Goal: Navigation & Orientation: Find specific page/section

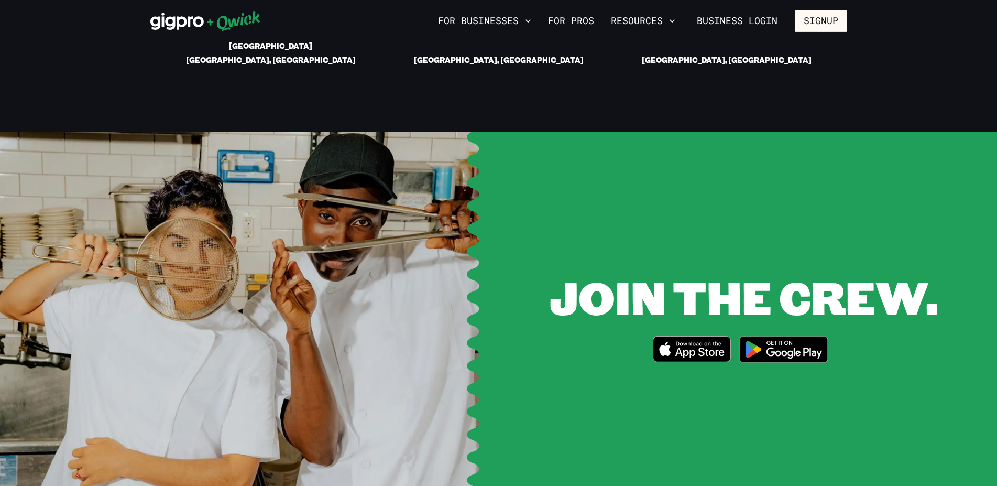
scroll to position [2028, 0]
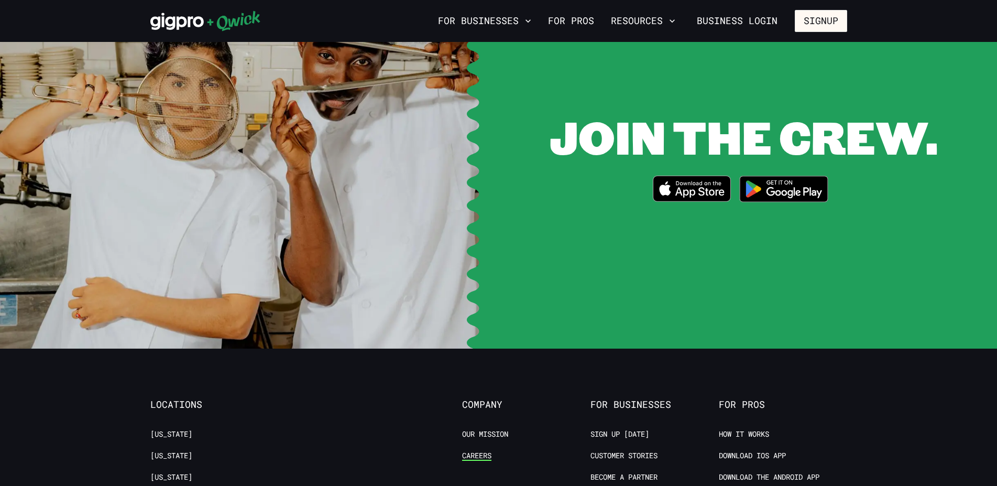
click at [480, 450] on link "Careers" at bounding box center [476, 455] width 29 height 10
click at [506, 429] on link "Our Mission" at bounding box center [485, 434] width 46 height 10
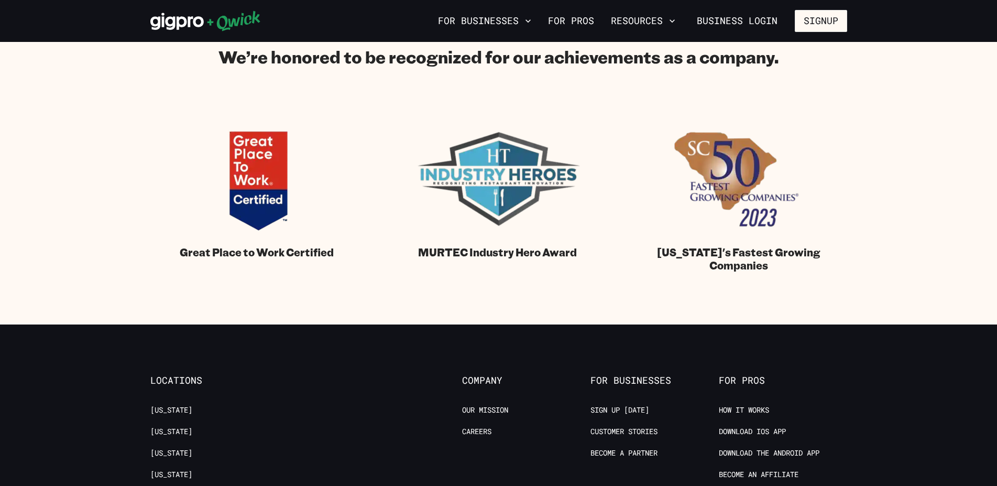
scroll to position [1175, 0]
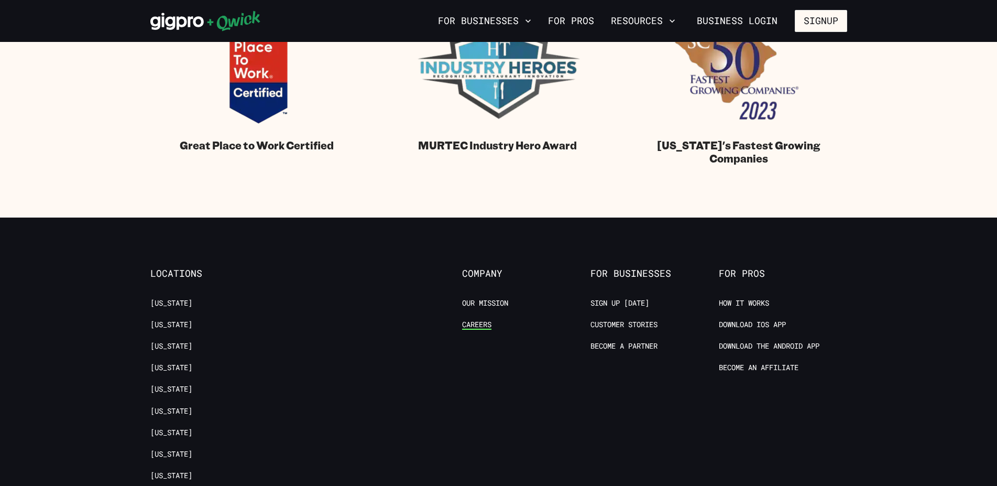
click at [487, 326] on link "Careers" at bounding box center [476, 325] width 29 height 10
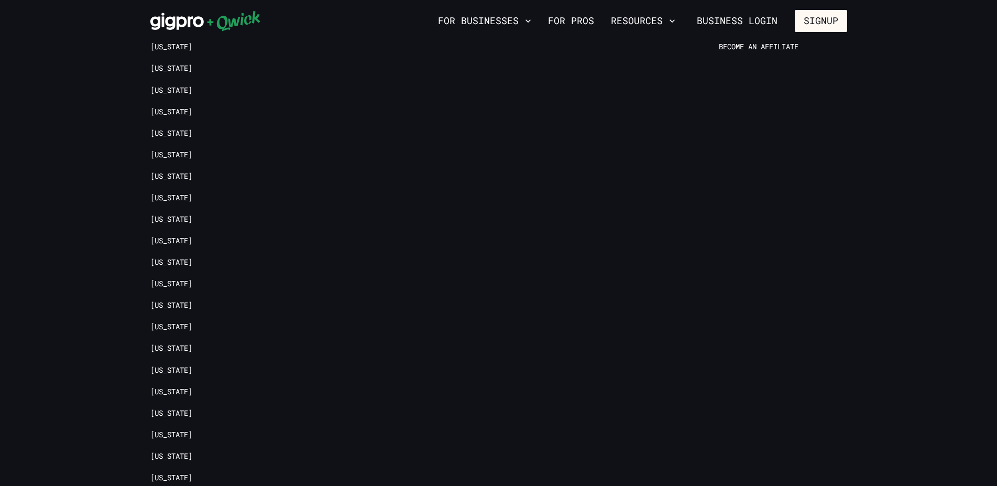
scroll to position [1633, 0]
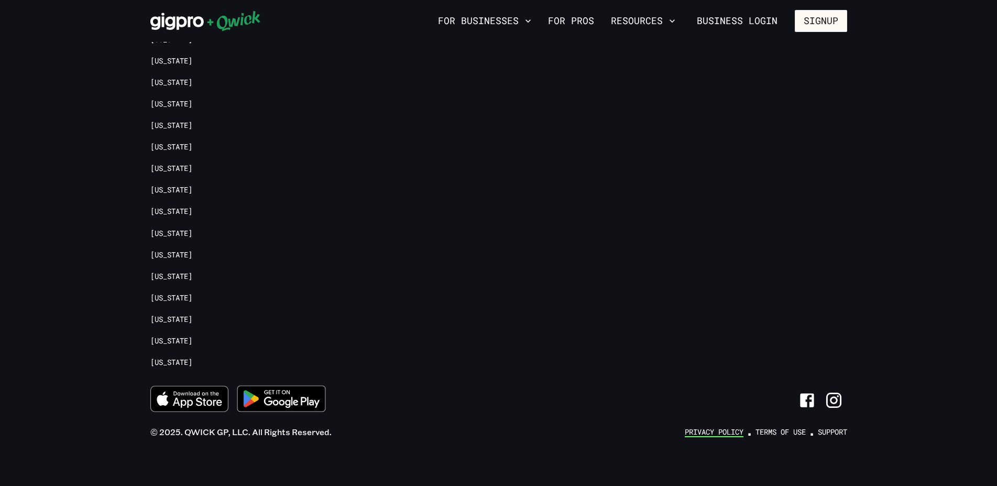
click at [731, 429] on link "Privacy Policy" at bounding box center [714, 432] width 59 height 10
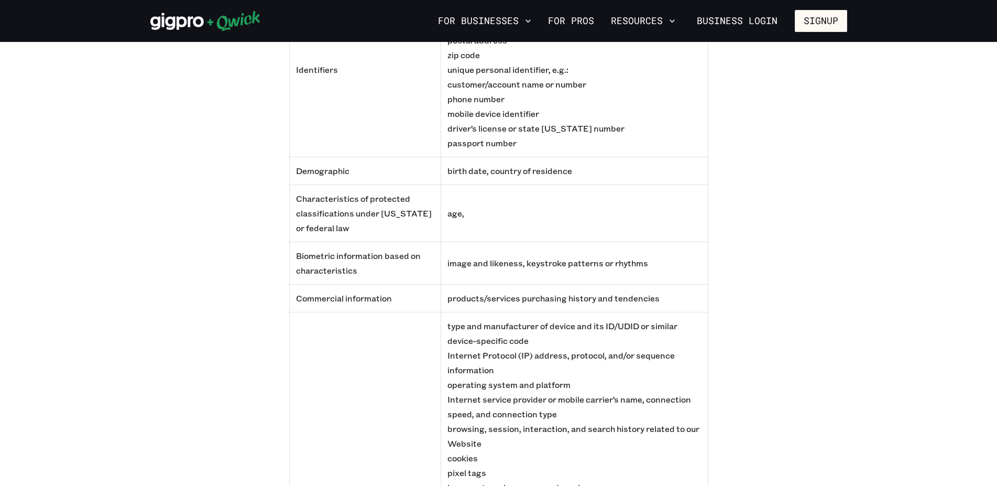
scroll to position [1816, 0]
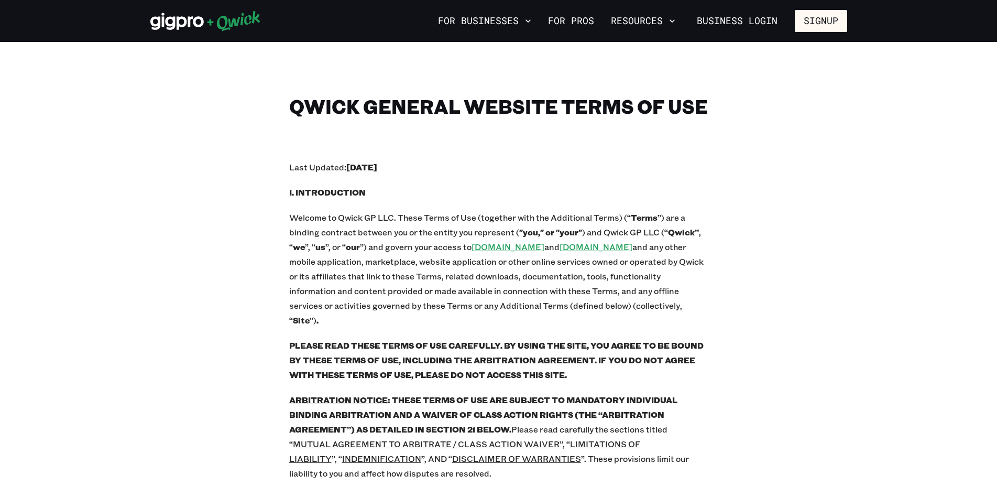
click at [182, 21] on icon at bounding box center [205, 20] width 111 height 21
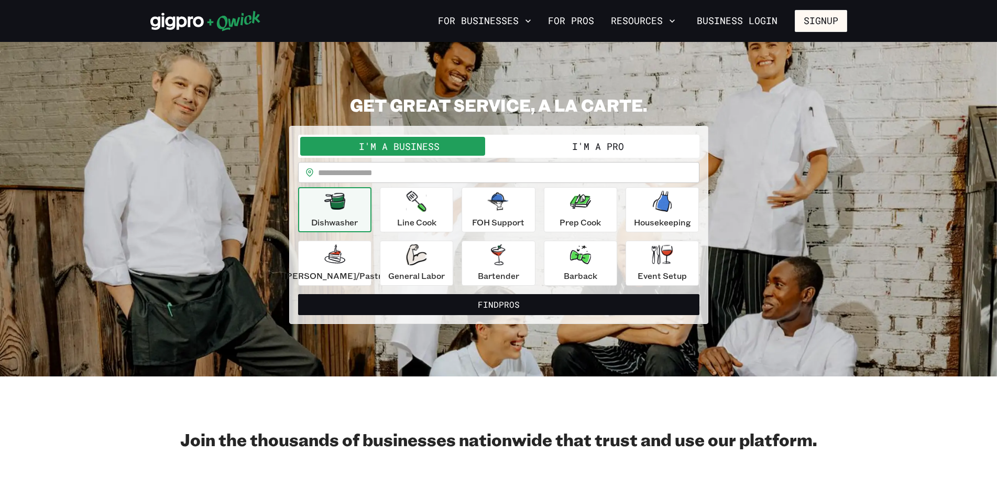
click at [581, 152] on button "I'm a Pro" at bounding box center [598, 146] width 199 height 19
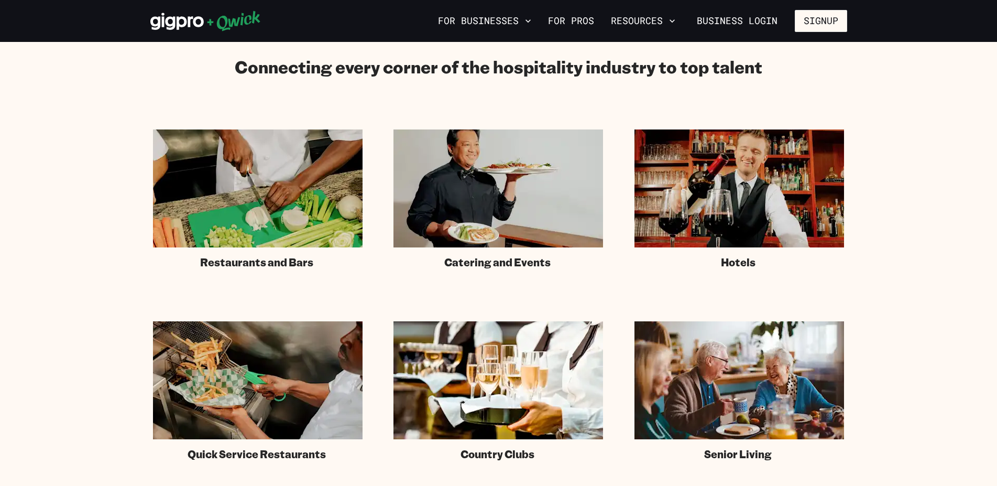
scroll to position [641, 0]
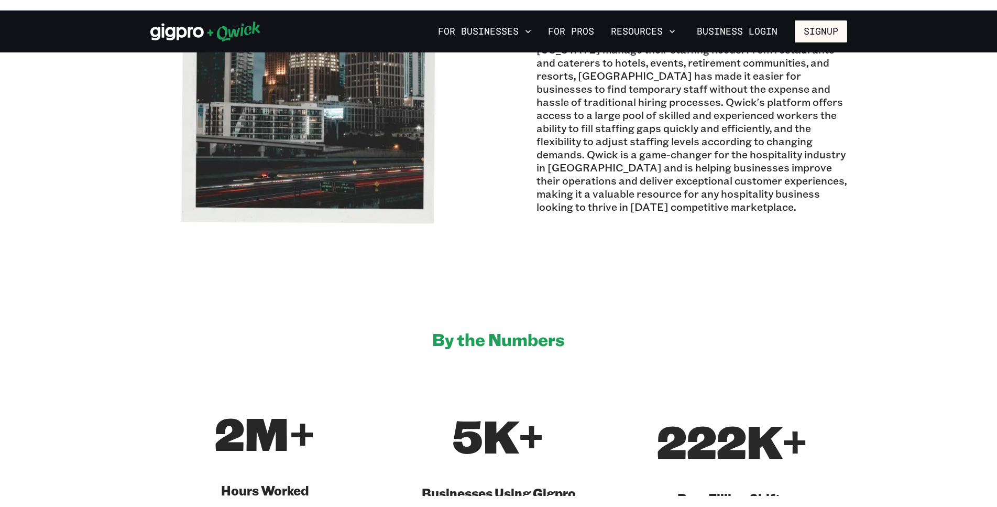
scroll to position [481, 0]
